Goal: Task Accomplishment & Management: Manage account settings

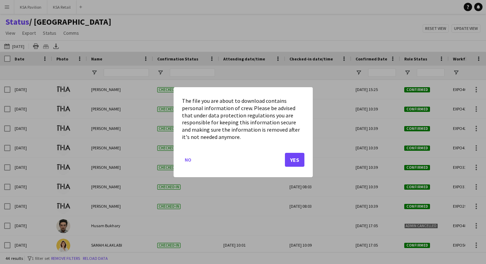
scroll to position [205, 0]
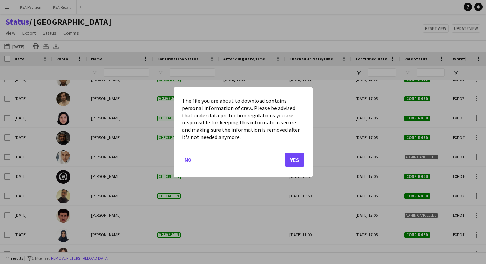
click at [296, 156] on button "Yes" at bounding box center [294, 160] width 19 height 14
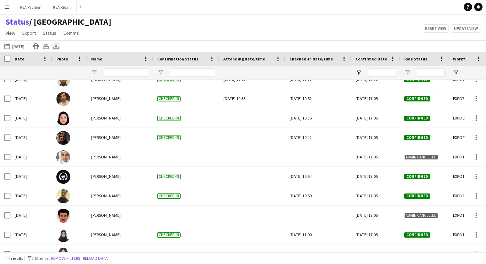
click at [59, 44] on icon "Export XLSX" at bounding box center [56, 46] width 6 height 6
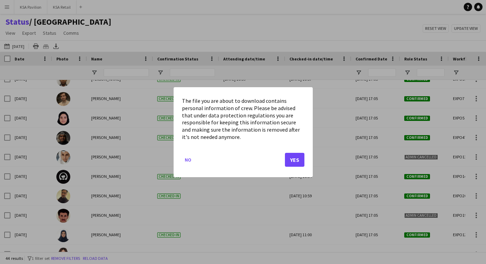
click at [294, 157] on button "Yes" at bounding box center [294, 160] width 19 height 14
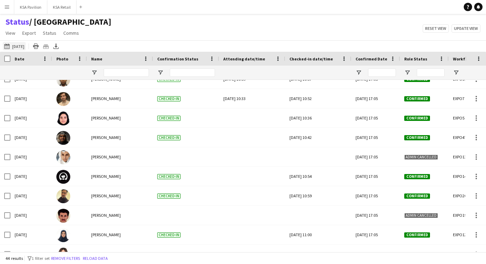
click at [20, 45] on button "19-09-2025 to 25-09-2025 24-09-2025" at bounding box center [14, 46] width 23 height 8
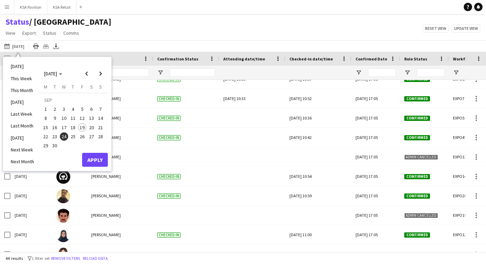
click at [63, 135] on span "24" at bounding box center [64, 137] width 8 height 8
click at [101, 162] on button "Apply" at bounding box center [95, 160] width 26 height 14
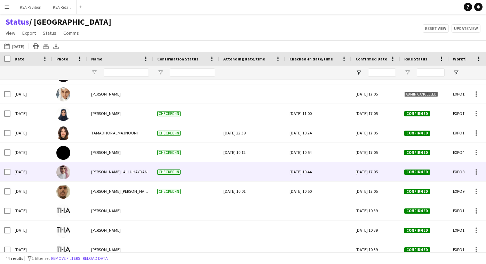
scroll to position [346, 0]
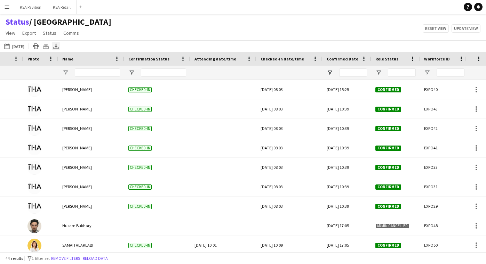
click at [59, 45] on icon "Export XLSX" at bounding box center [56, 46] width 6 height 6
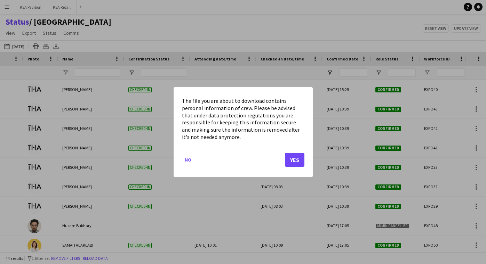
click at [296, 162] on button "Yes" at bounding box center [294, 160] width 19 height 14
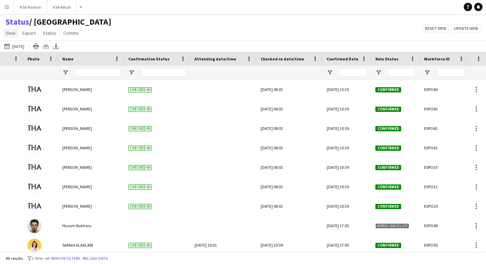
click at [14, 33] on span "View" at bounding box center [11, 33] width 10 height 6
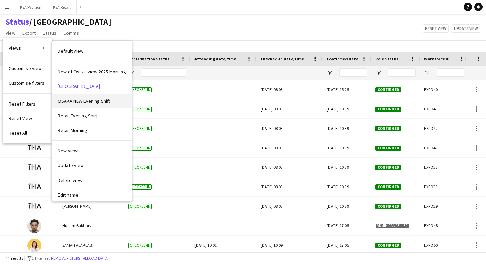
click at [65, 102] on span "OSAKA NEW Evening Shift" at bounding box center [84, 101] width 52 height 6
type input "**********"
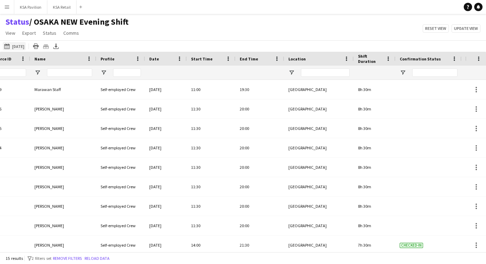
click at [20, 46] on button "19-09-2025 to 25-09-2025 24-09-2025" at bounding box center [14, 46] width 23 height 8
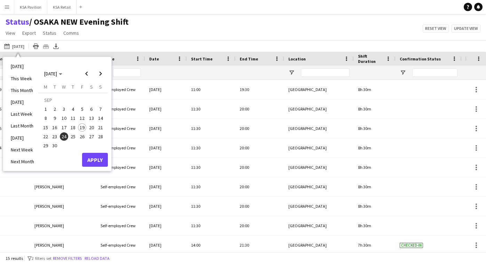
click at [64, 136] on span "24" at bounding box center [64, 137] width 8 height 8
click at [95, 158] on button "Apply" at bounding box center [95, 160] width 26 height 14
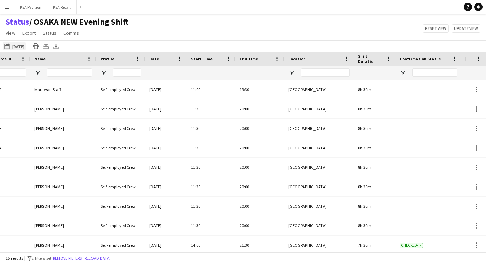
click at [22, 46] on button "19-09-2025 to 25-09-2025 24-09-2025" at bounding box center [14, 46] width 23 height 8
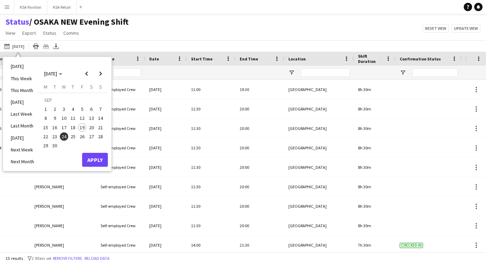
click at [64, 137] on span "24" at bounding box center [64, 137] width 8 height 8
click at [98, 161] on button "Apply" at bounding box center [95, 160] width 26 height 14
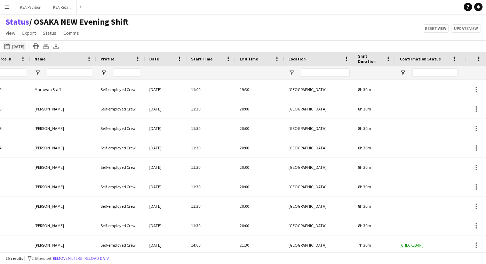
click at [26, 47] on button "19-09-2025 to 25-09-2025 24-09-2025" at bounding box center [14, 46] width 23 height 8
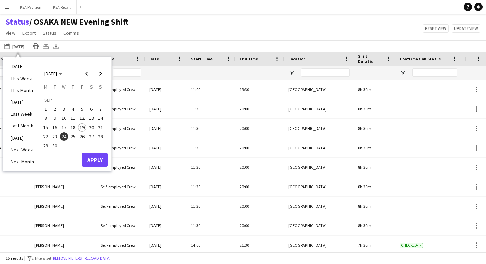
click at [63, 136] on span "24" at bounding box center [64, 137] width 8 height 8
click at [94, 157] on button "Apply" at bounding box center [95, 160] width 26 height 14
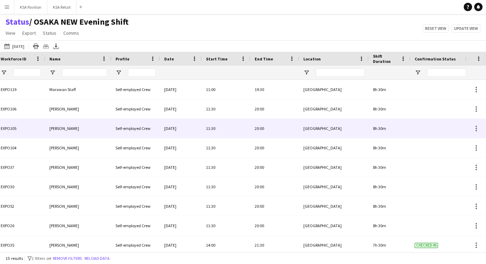
scroll to position [-1, 0]
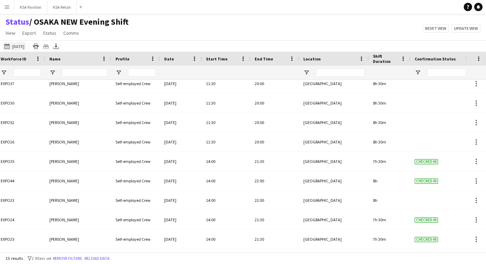
click at [22, 45] on button "19-09-2025 to 25-09-2025 24-09-2025" at bounding box center [14, 46] width 23 height 8
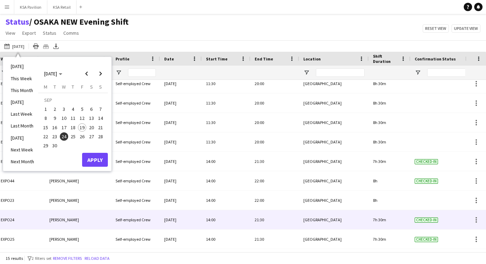
click at [211, 218] on div "14:00" at bounding box center [226, 220] width 49 height 19
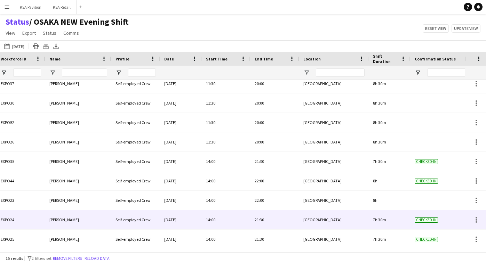
click at [211, 218] on div "14:00" at bounding box center [226, 220] width 49 height 19
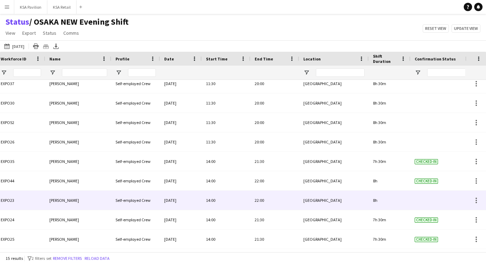
click at [213, 199] on div "14:00" at bounding box center [226, 200] width 49 height 19
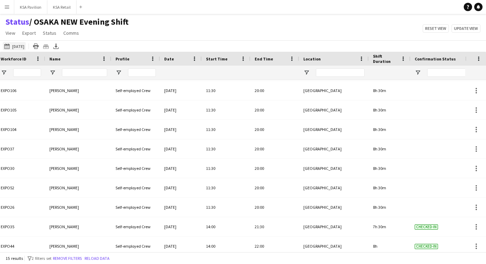
click at [23, 44] on button "19-09-2025 to 25-09-2025 24-09-2025" at bounding box center [14, 46] width 23 height 8
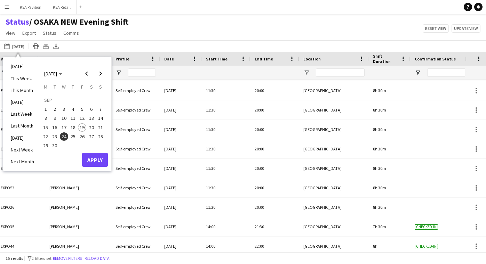
click at [64, 135] on span "24" at bounding box center [64, 137] width 8 height 8
click at [102, 161] on button "Apply" at bounding box center [95, 160] width 26 height 14
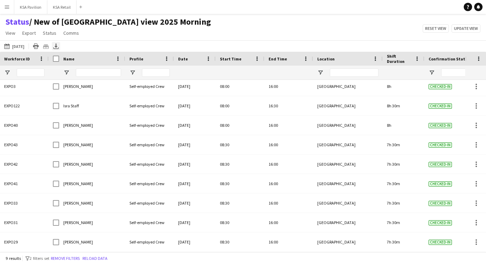
click at [57, 47] on icon at bounding box center [56, 45] width 3 height 4
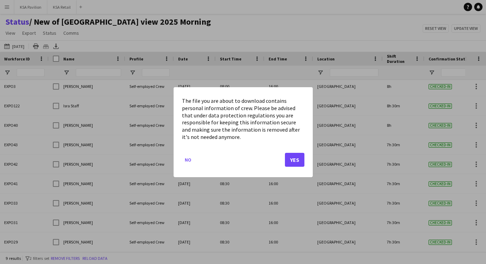
click at [297, 160] on button "Yes" at bounding box center [294, 160] width 19 height 14
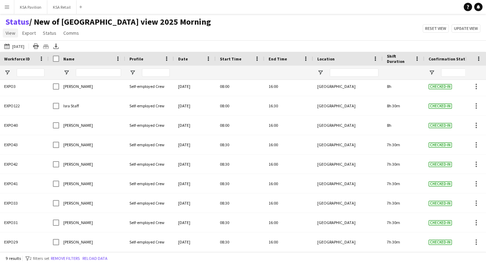
click at [8, 34] on span "View" at bounding box center [11, 33] width 10 height 6
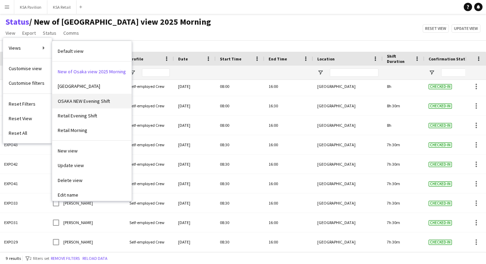
click at [66, 103] on span "OSAKA NEW Evening Shift" at bounding box center [84, 101] width 52 height 6
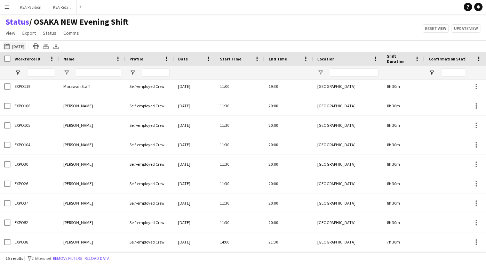
click at [19, 46] on button "[DATE] to [DATE] [DATE]" at bounding box center [14, 46] width 23 height 8
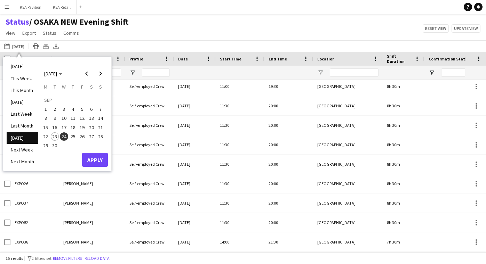
click at [65, 136] on span "24" at bounding box center [64, 137] width 8 height 8
click at [97, 160] on button "Apply" at bounding box center [95, 160] width 26 height 14
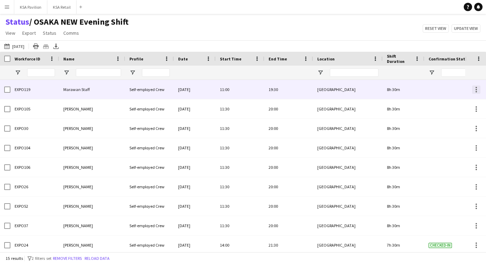
click at [476, 91] on div at bounding box center [476, 91] width 1 height 1
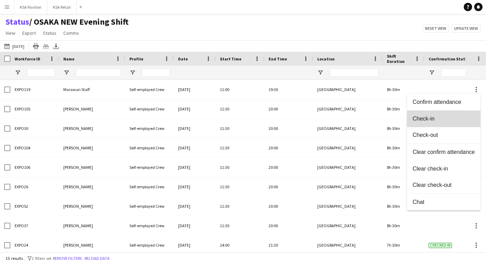
click at [453, 121] on span "Check-in" at bounding box center [444, 119] width 62 height 6
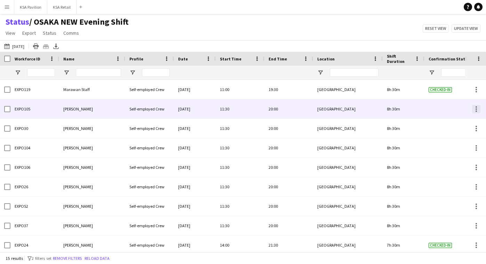
click at [475, 109] on div at bounding box center [476, 109] width 8 height 8
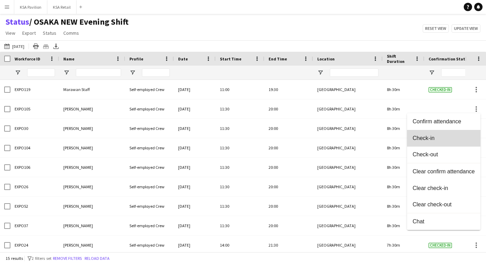
click at [445, 138] on span "Check-in" at bounding box center [444, 138] width 62 height 6
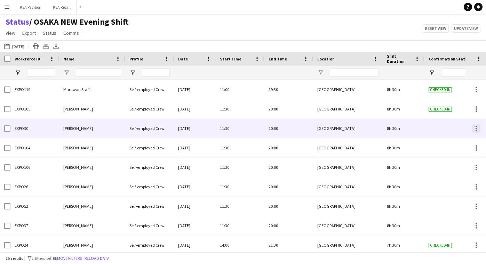
click at [477, 128] on div at bounding box center [476, 129] width 8 height 8
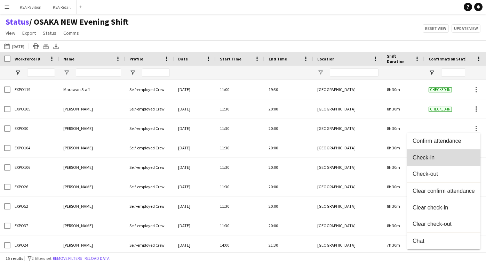
click at [453, 153] on button "Check-in" at bounding box center [443, 158] width 73 height 17
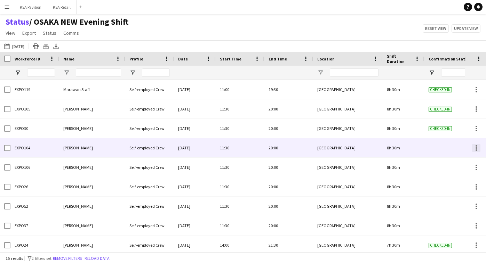
click at [476, 150] on div at bounding box center [476, 150] width 1 height 1
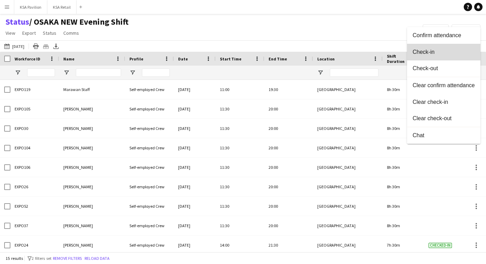
click at [453, 57] on button "Check-in" at bounding box center [443, 52] width 73 height 17
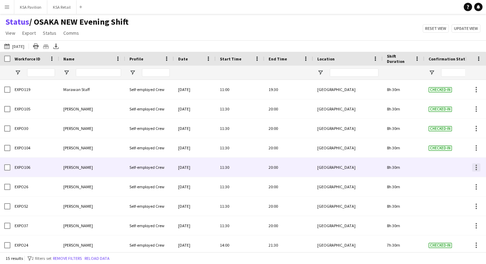
click at [474, 167] on div at bounding box center [476, 168] width 8 height 8
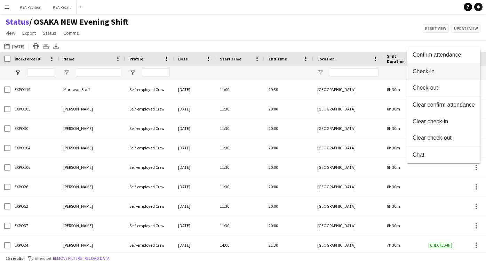
click at [460, 72] on span "Check-in" at bounding box center [444, 71] width 62 height 6
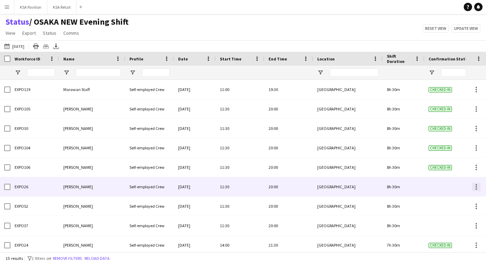
click at [476, 189] on div at bounding box center [476, 189] width 1 height 1
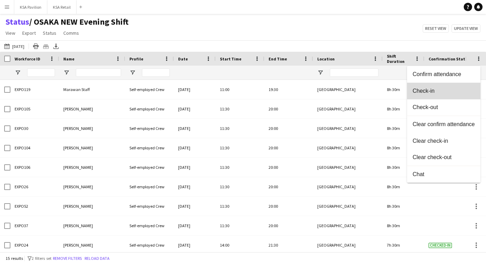
click at [450, 95] on button "Check-in" at bounding box center [443, 91] width 73 height 17
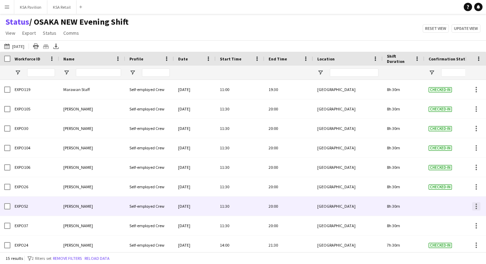
click at [473, 208] on div at bounding box center [476, 206] width 8 height 8
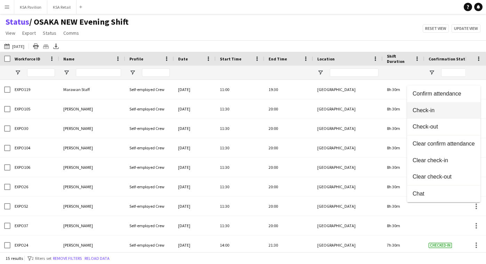
click at [449, 108] on span "Check-in" at bounding box center [444, 110] width 62 height 6
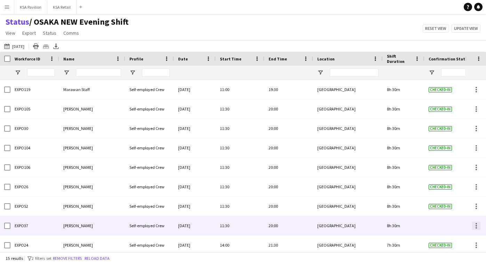
click at [474, 229] on div at bounding box center [476, 226] width 8 height 8
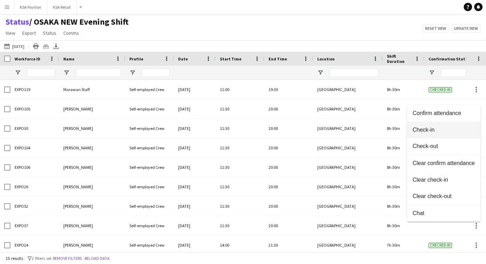
click at [465, 130] on span "Check-in" at bounding box center [444, 130] width 62 height 6
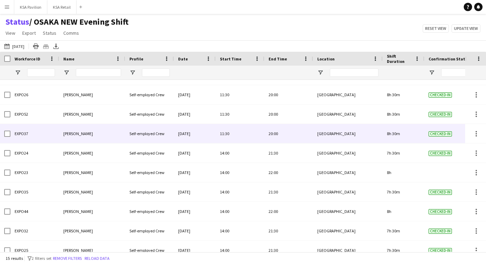
scroll to position [93, 0]
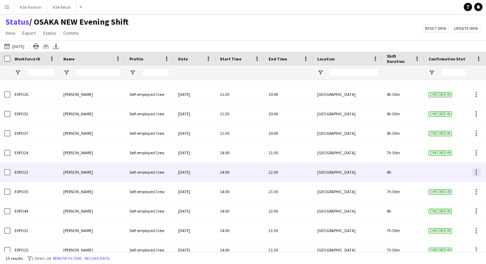
click at [476, 171] on div at bounding box center [476, 170] width 1 height 1
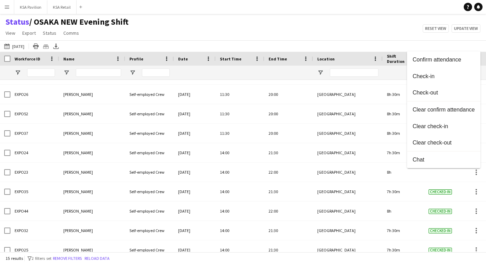
click at [412, 240] on div at bounding box center [243, 132] width 486 height 264
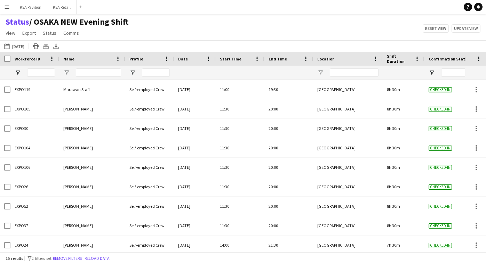
scroll to position [0, 0]
click at [327, 15] on main "Status / OSAKA NEW Evening Shift View Views Default view New of [GEOGRAPHIC_DAT…" at bounding box center [243, 134] width 486 height 241
click at [57, 46] on icon at bounding box center [56, 45] width 3 height 4
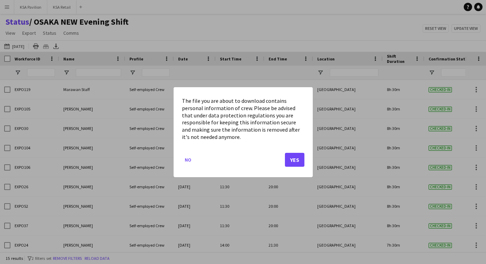
click at [295, 154] on button "Yes" at bounding box center [294, 160] width 19 height 14
